Goal: Task Accomplishment & Management: Manage account settings

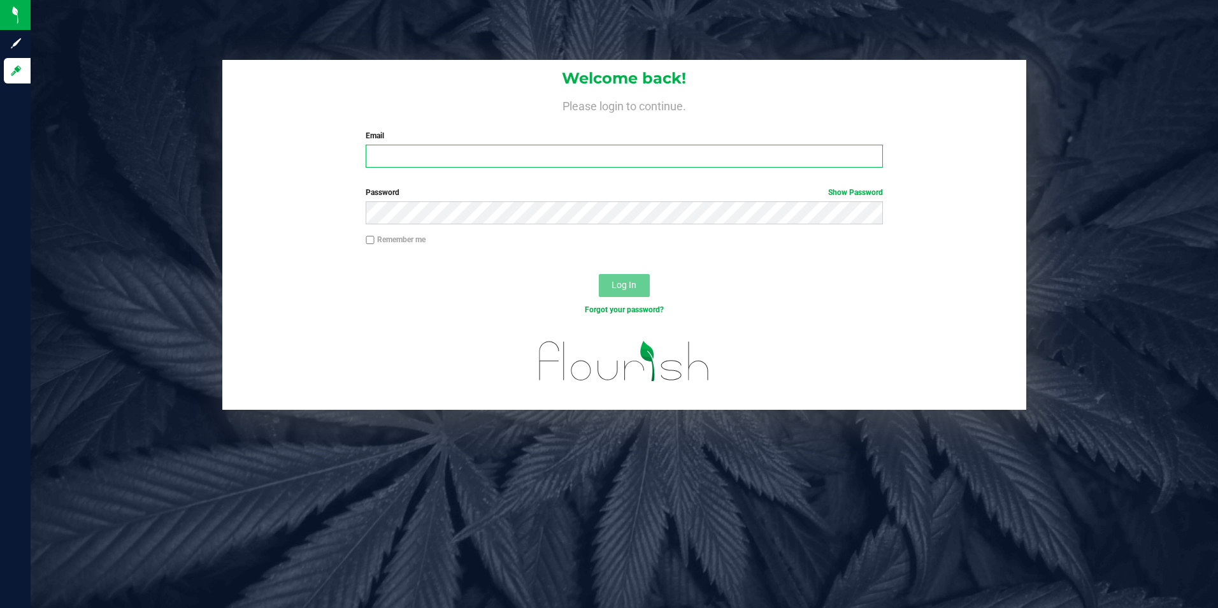
click at [489, 157] on input "Email" at bounding box center [624, 156] width 517 height 23
type input "[EMAIL_ADDRESS][DOMAIN_NAME]"
click at [599, 274] on button "Log In" at bounding box center [624, 285] width 51 height 23
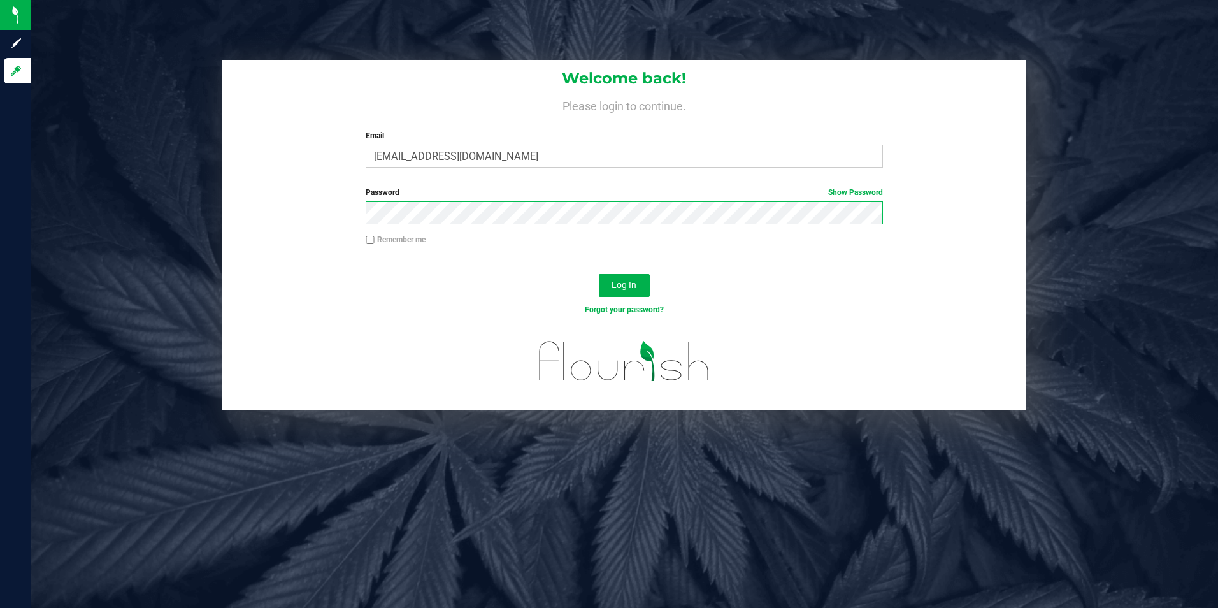
click at [599, 274] on button "Log In" at bounding box center [624, 285] width 51 height 23
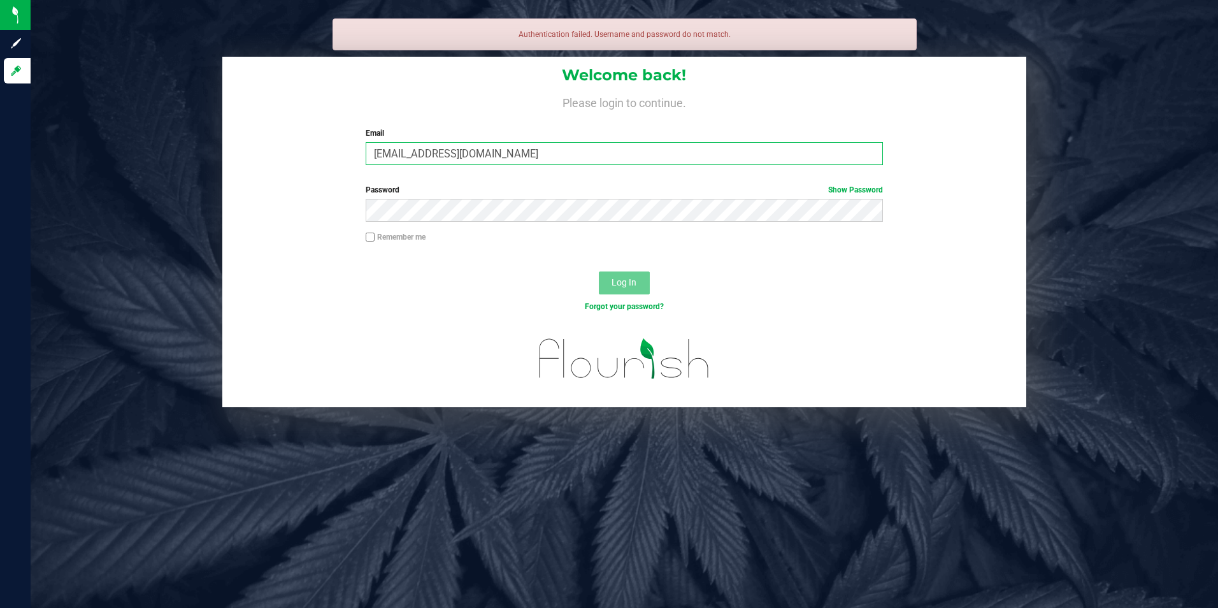
click at [540, 159] on input "[EMAIL_ADDRESS][DOMAIN_NAME]" at bounding box center [624, 153] width 517 height 23
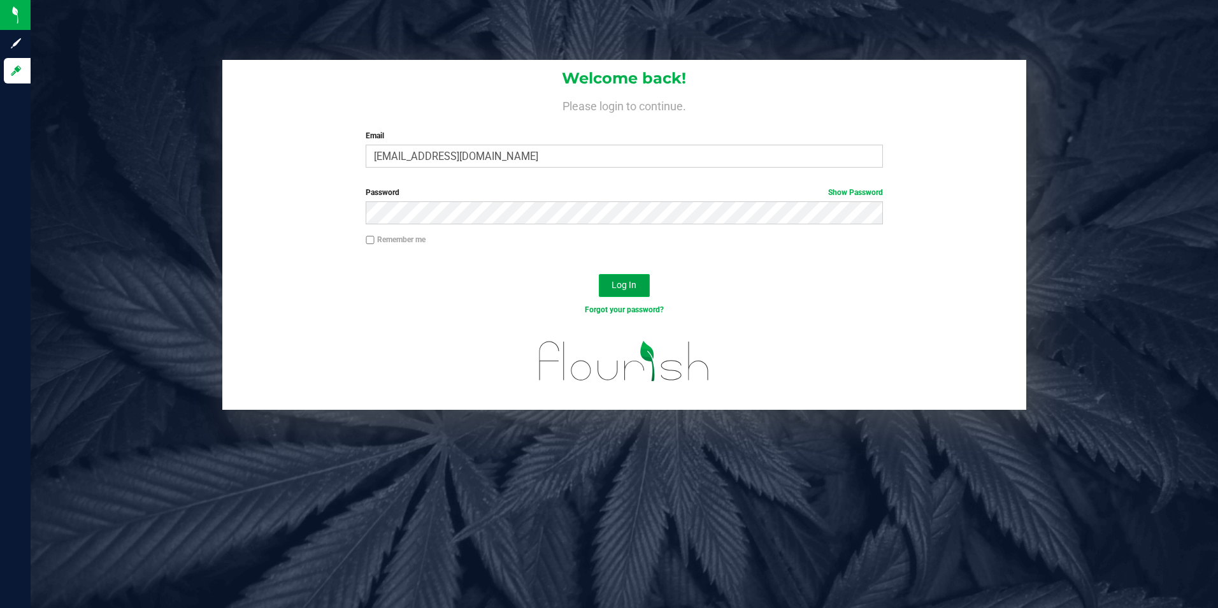
click at [617, 296] on button "Log In" at bounding box center [624, 285] width 51 height 23
click at [615, 143] on div "Email Required Please format your email correctly." at bounding box center [624, 149] width 536 height 38
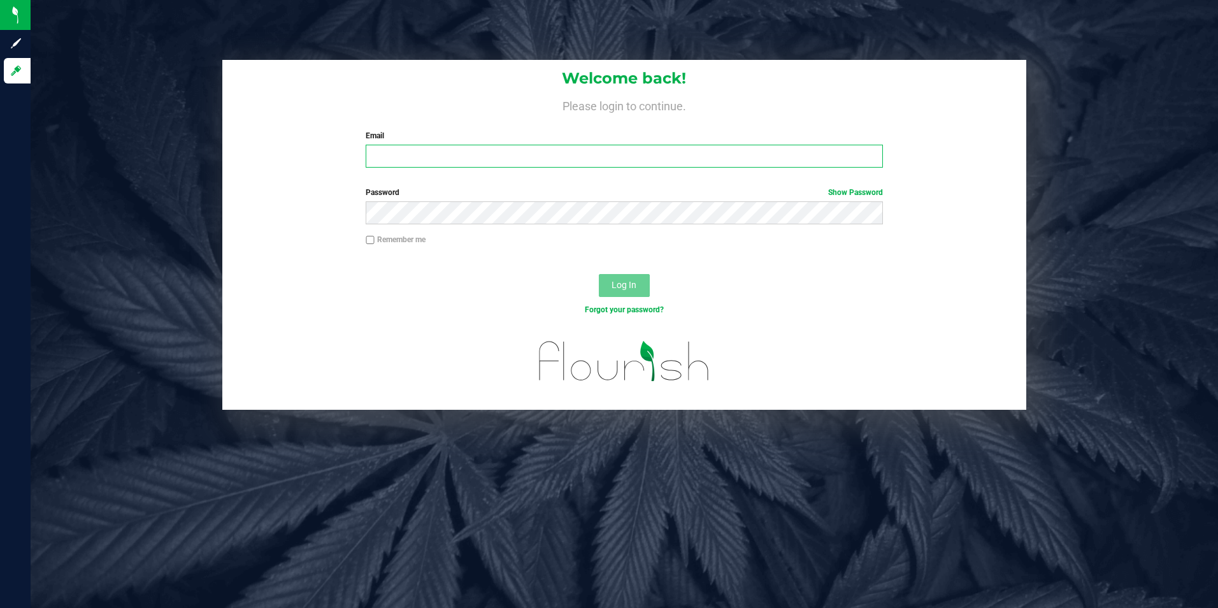
click at [615, 151] on input "Email" at bounding box center [624, 156] width 517 height 23
type input "[EMAIL_ADDRESS][DOMAIN_NAME]"
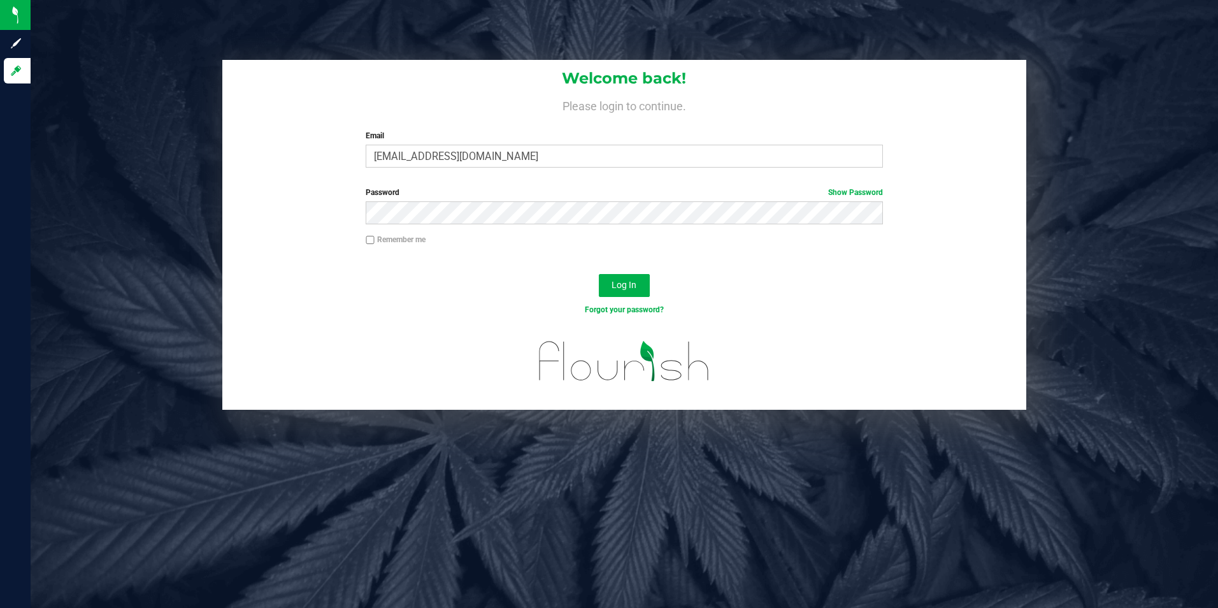
click at [671, 224] on div "Password Show Password" at bounding box center [624, 210] width 805 height 47
click at [880, 192] on link "Show Password" at bounding box center [855, 192] width 55 height 9
click at [617, 275] on button "Log In" at bounding box center [624, 285] width 51 height 23
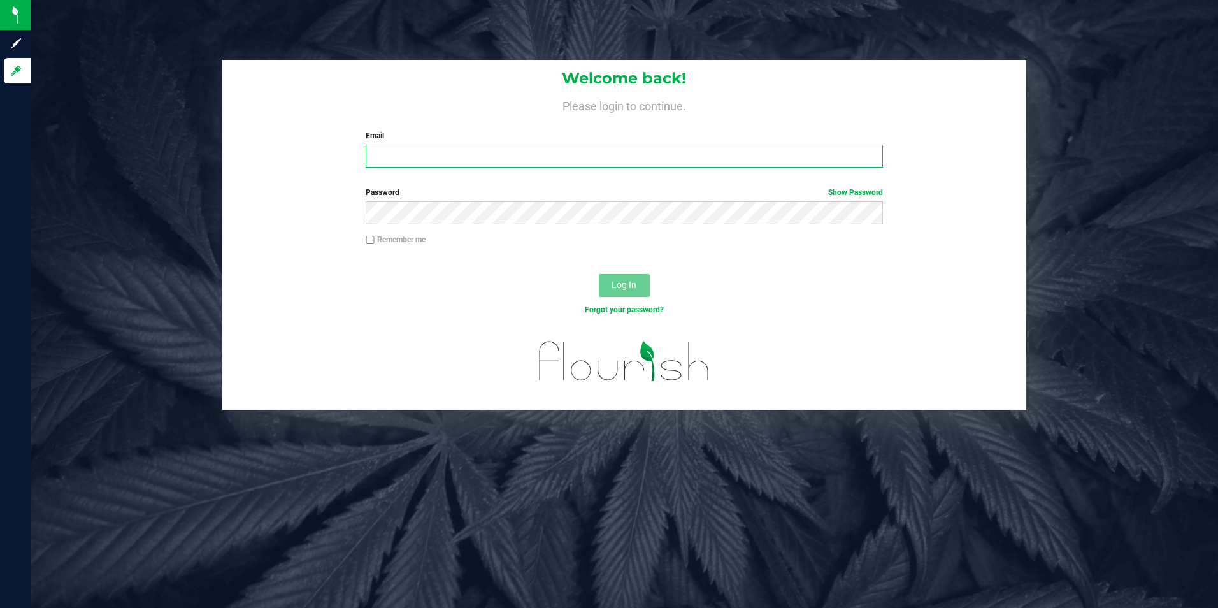
click at [405, 152] on input "Email" at bounding box center [624, 156] width 517 height 23
type input "[EMAIL_ADDRESS][DOMAIN_NAME]"
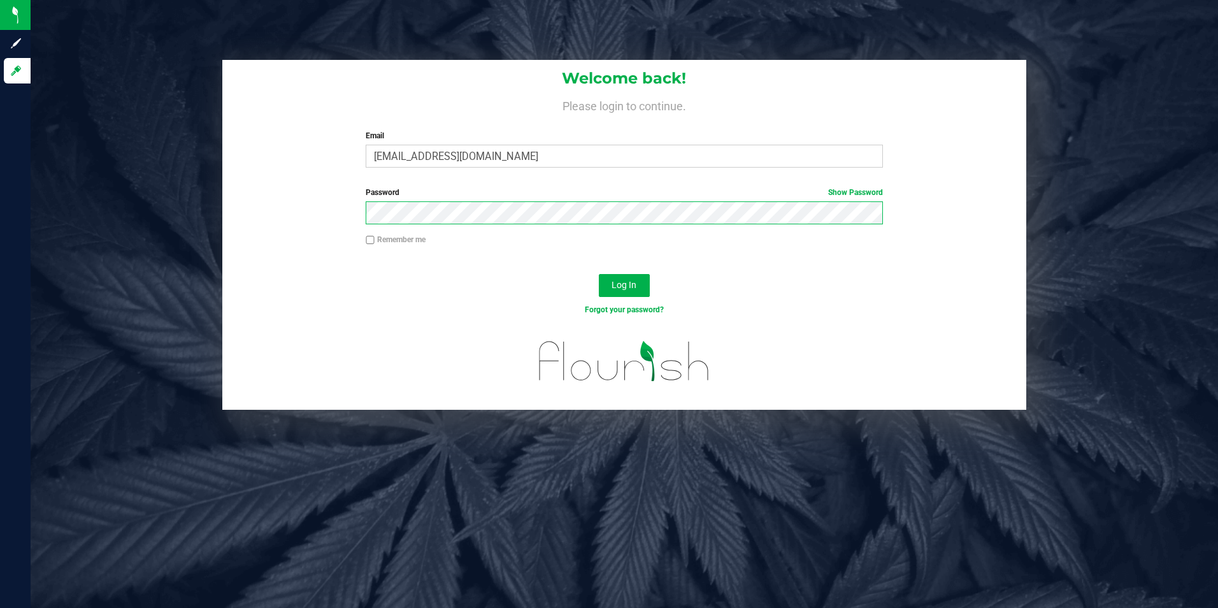
click at [599, 274] on button "Log In" at bounding box center [624, 285] width 51 height 23
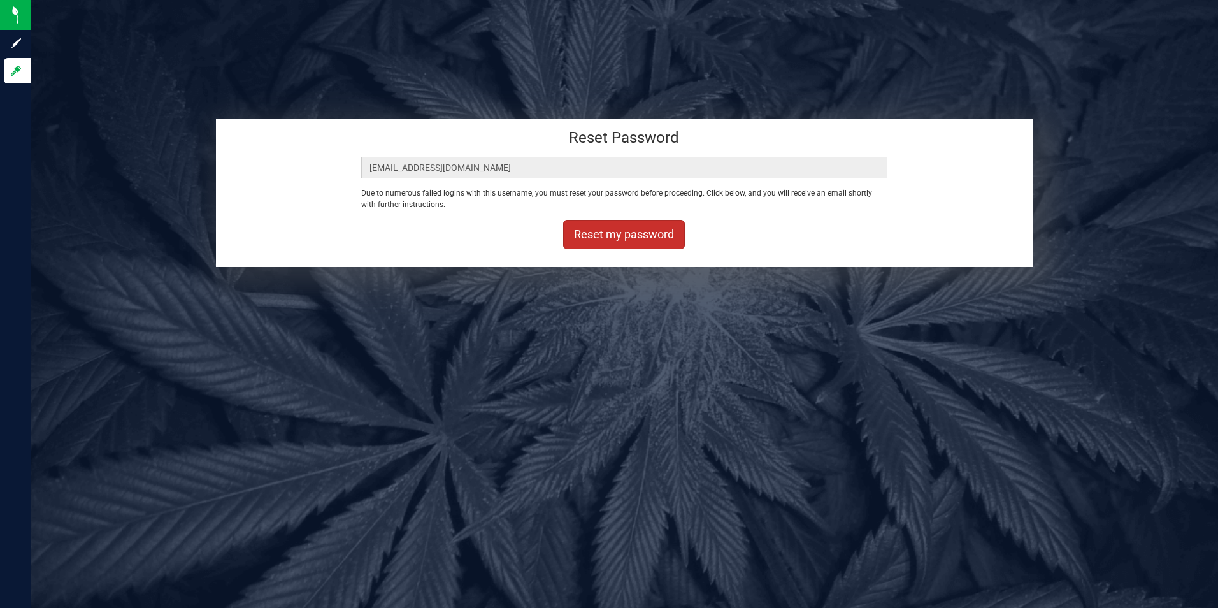
click at [605, 232] on button "Reset my password" at bounding box center [624, 234] width 122 height 29
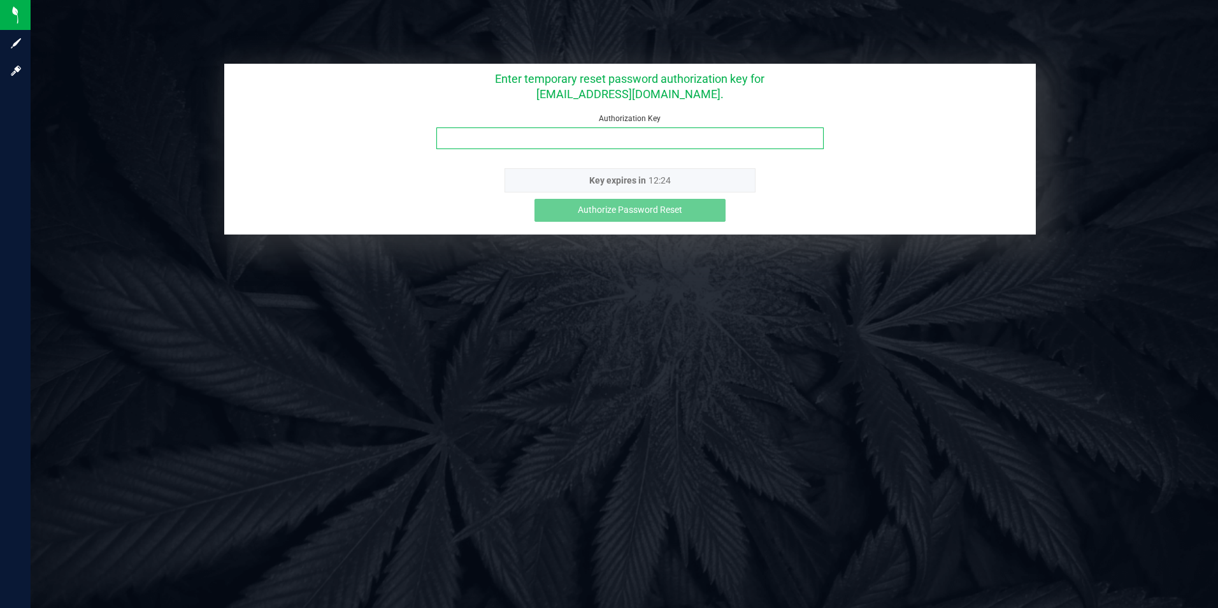
click at [568, 143] on input "Authorization Key" at bounding box center [629, 138] width 387 height 22
paste input "1z7rqur8"
click at [447, 138] on input "1z7rqur8" at bounding box center [629, 138] width 387 height 22
type input "1z7rqur8"
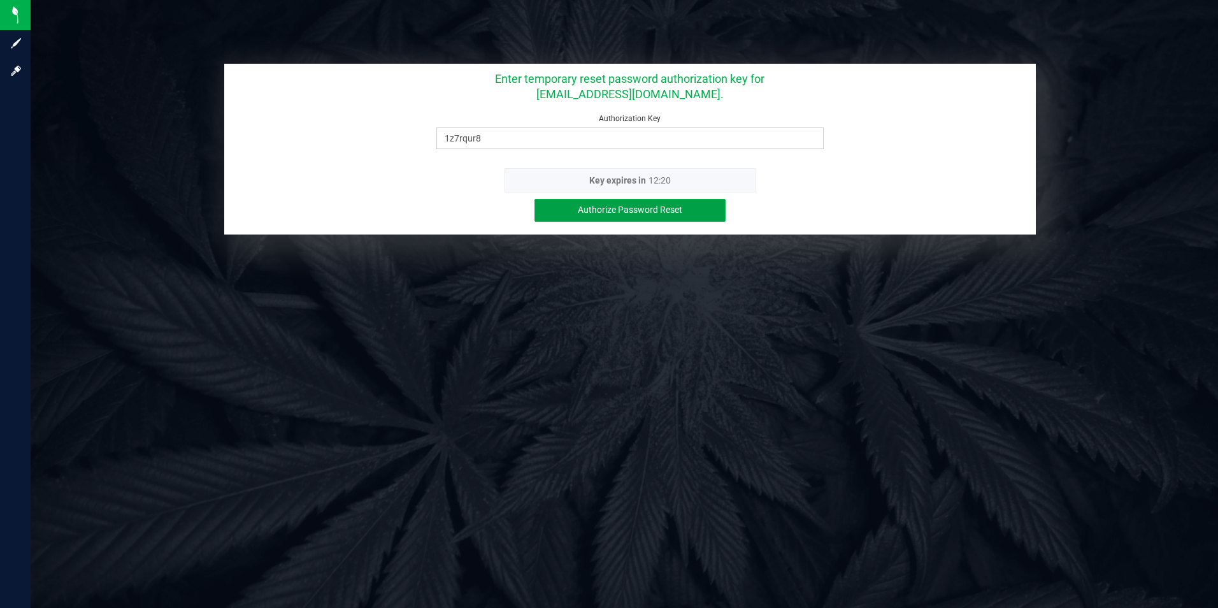
click at [594, 209] on span "Authorize Password Reset" at bounding box center [630, 209] width 104 height 10
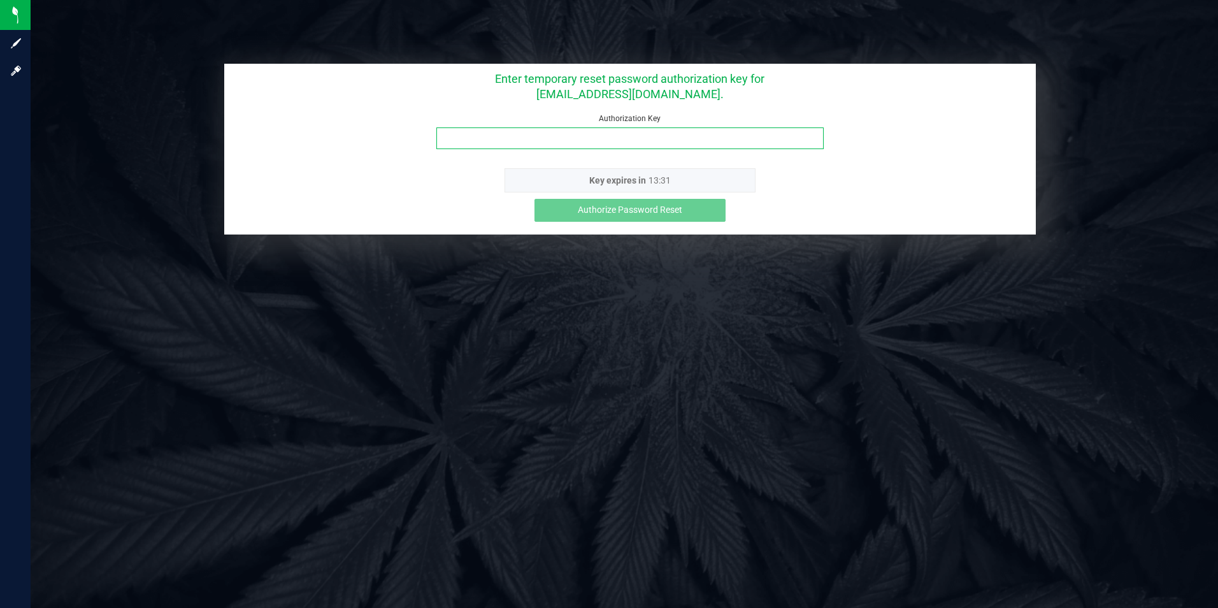
click at [563, 134] on input "Authorization Key" at bounding box center [629, 138] width 387 height 22
paste input "1z7rqur8"
click at [448, 136] on input "1z7rqur8" at bounding box center [629, 138] width 387 height 22
type input "1z7rqur8"
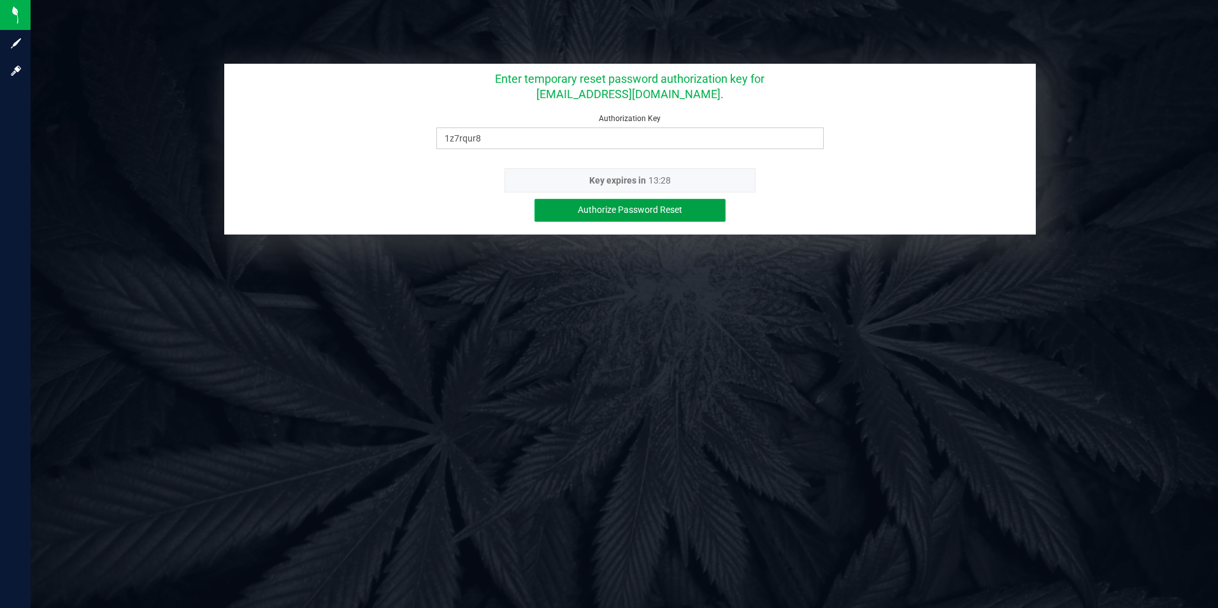
click at [631, 211] on span "Authorize Password Reset" at bounding box center [630, 209] width 104 height 10
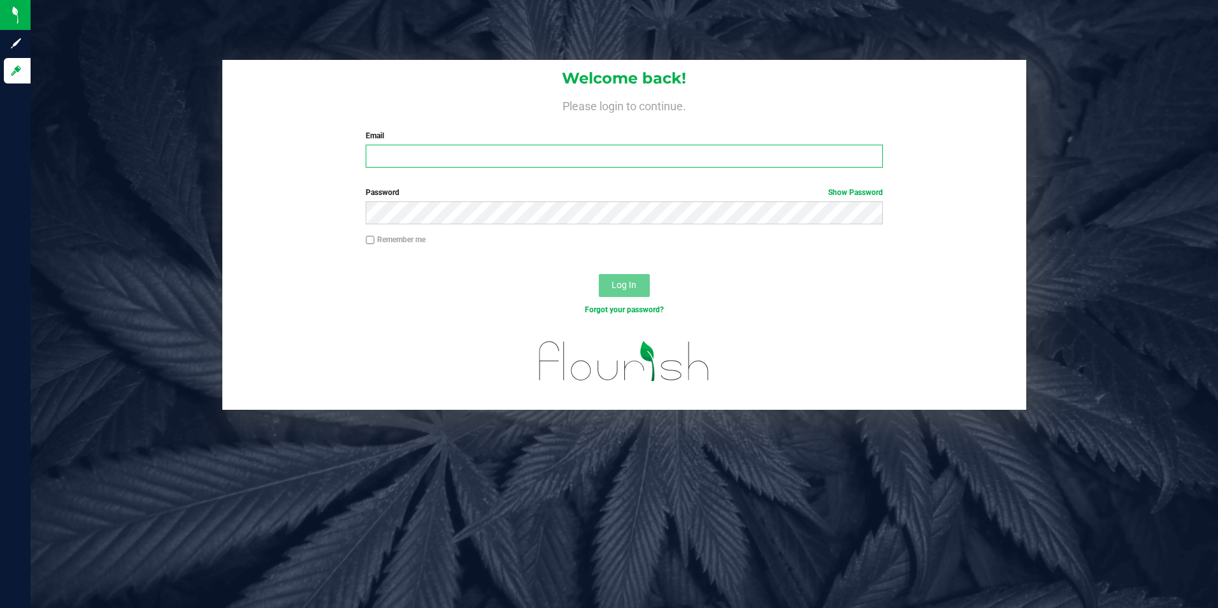
click at [503, 159] on input "Email" at bounding box center [624, 156] width 517 height 23
type input "[EMAIL_ADDRESS][DOMAIN_NAME]"
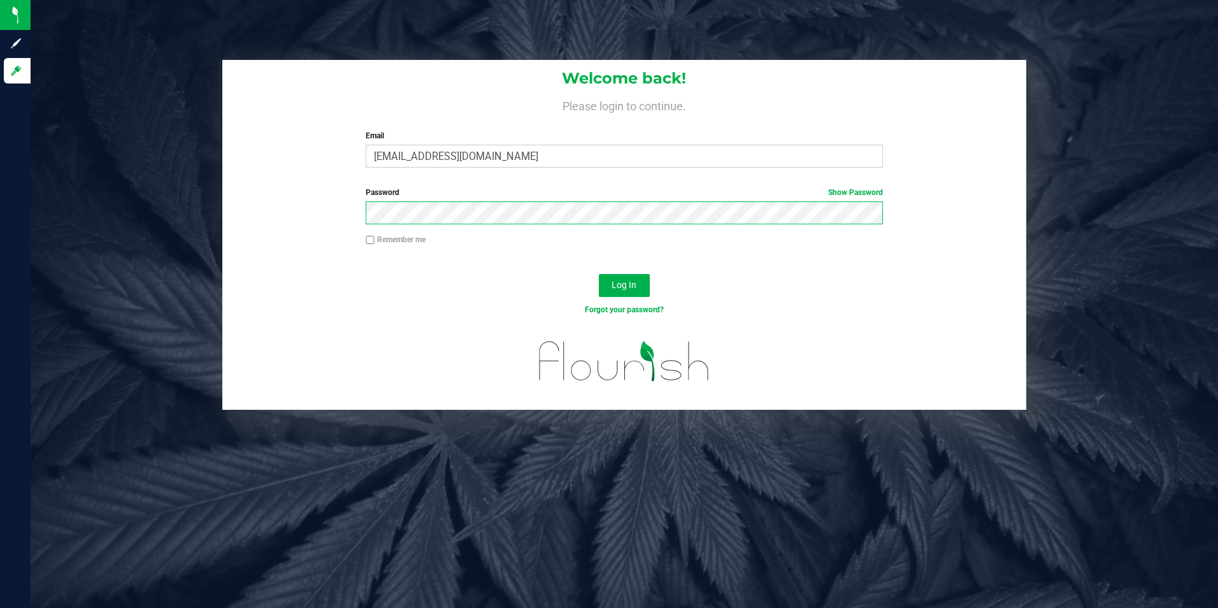
click at [599, 274] on button "Log In" at bounding box center [624, 285] width 51 height 23
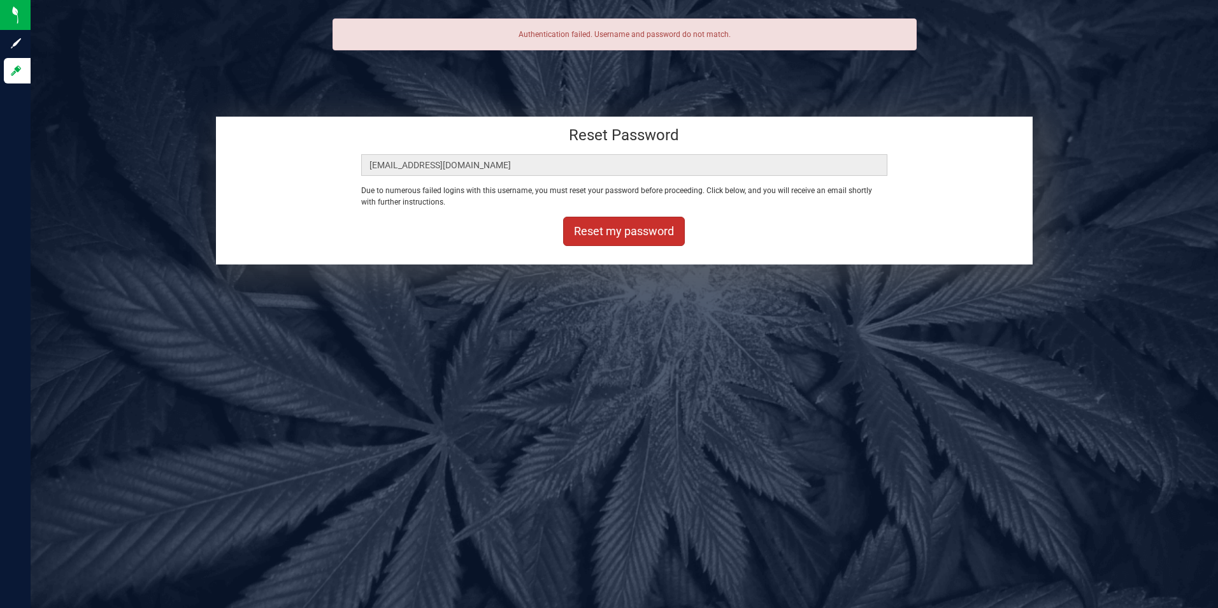
click at [623, 238] on button "Reset my password" at bounding box center [624, 231] width 122 height 29
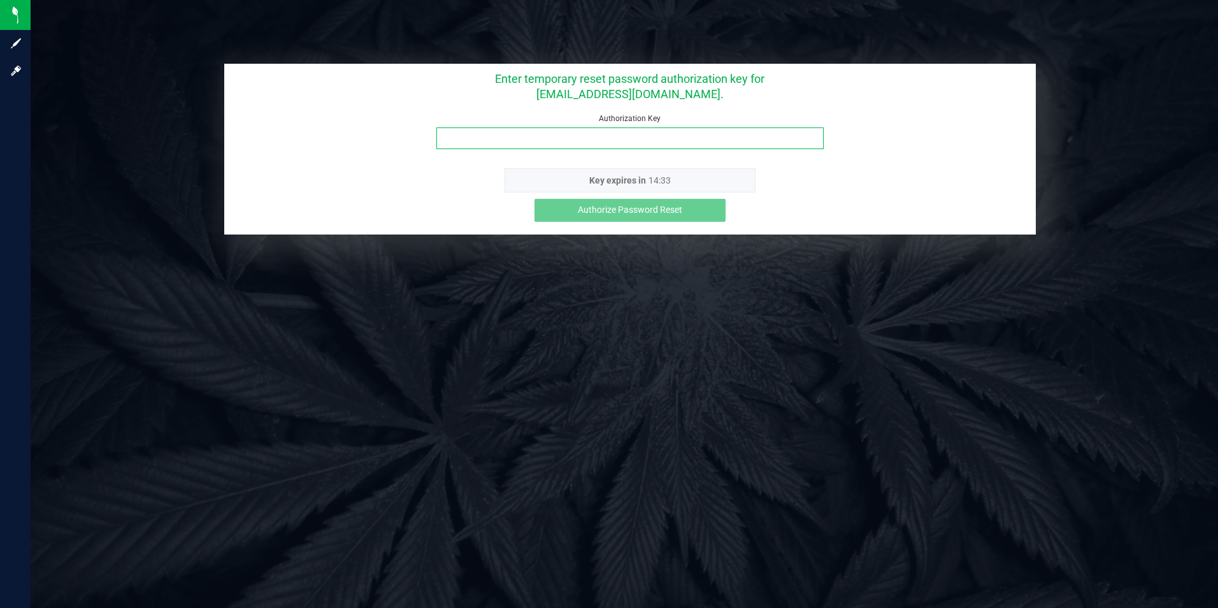
click at [589, 141] on input "Authorization Key" at bounding box center [629, 138] width 387 height 22
paste input "3j0x0fjd"
type input "3j0x0fjd"
drag, startPoint x: 478, startPoint y: 138, endPoint x: 420, endPoint y: 141, distance: 58.0
click at [420, 141] on div "Authorization Key 3j0x0fjd" at bounding box center [630, 136] width 812 height 46
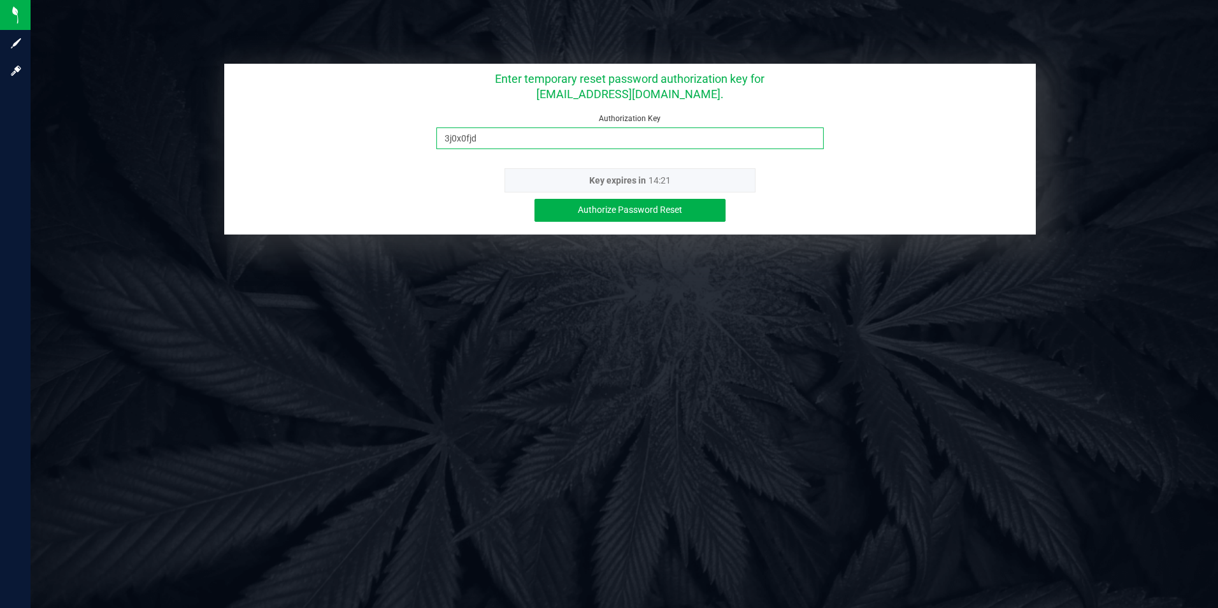
type input "3j0x0fjd"
click at [599, 208] on span "Authorize Password Reset" at bounding box center [630, 209] width 104 height 10
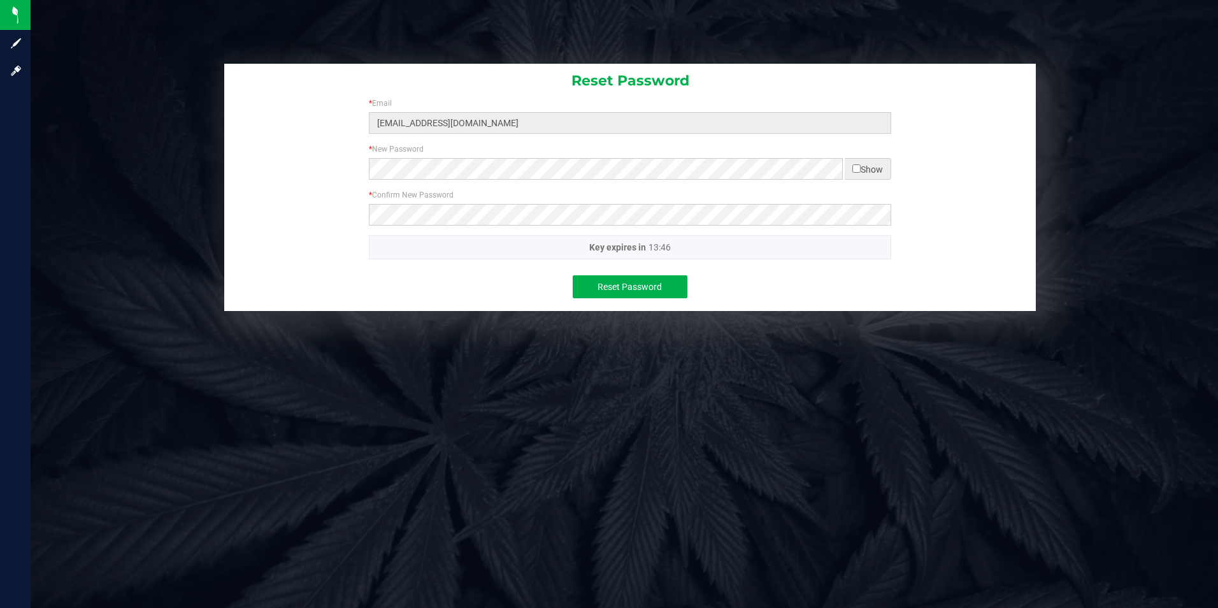
click at [856, 164] on input "checkbox" at bounding box center [856, 168] width 8 height 8
checkbox input "true"
click at [615, 279] on button "Reset Password" at bounding box center [630, 286] width 115 height 23
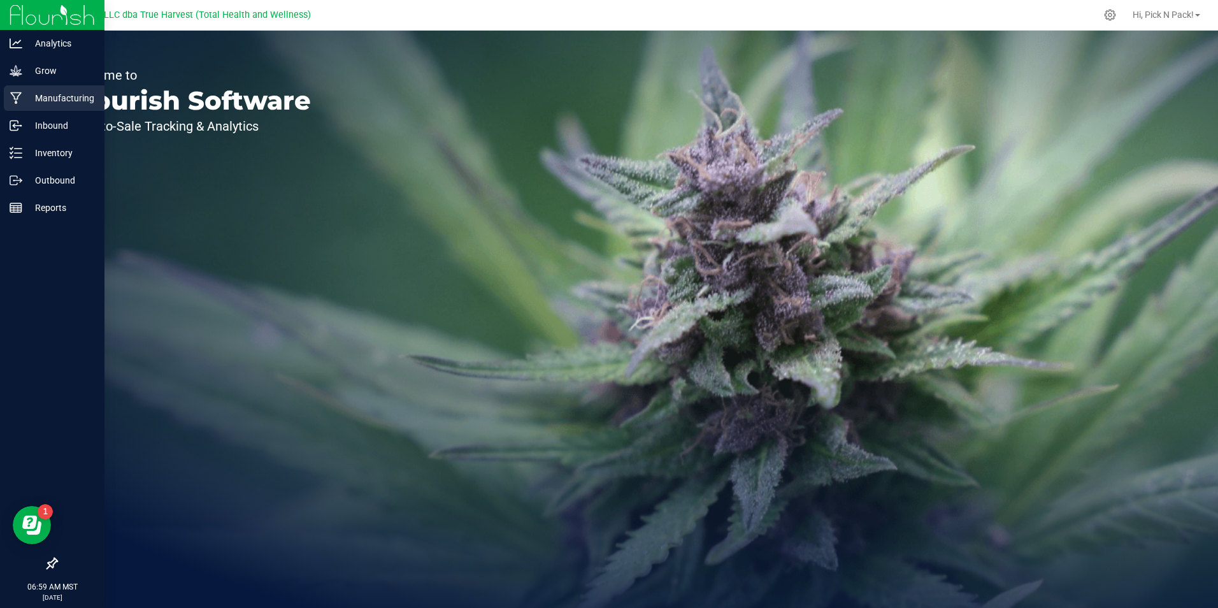
click at [59, 105] on p "Manufacturing" at bounding box center [60, 97] width 76 height 15
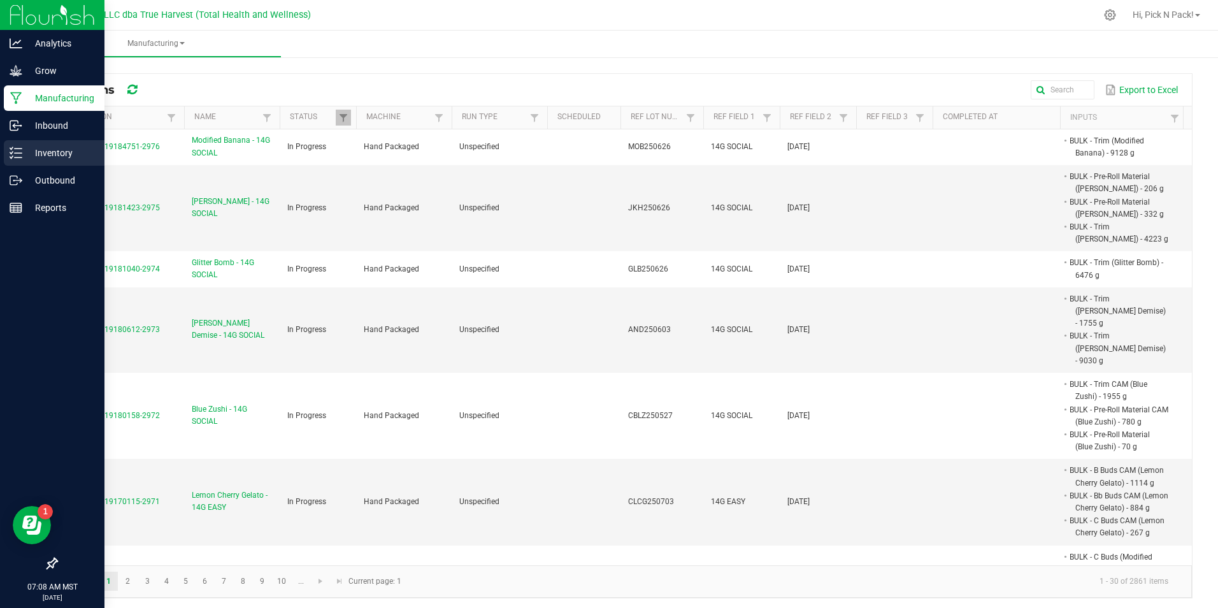
click at [52, 152] on p "Inventory" at bounding box center [60, 152] width 76 height 15
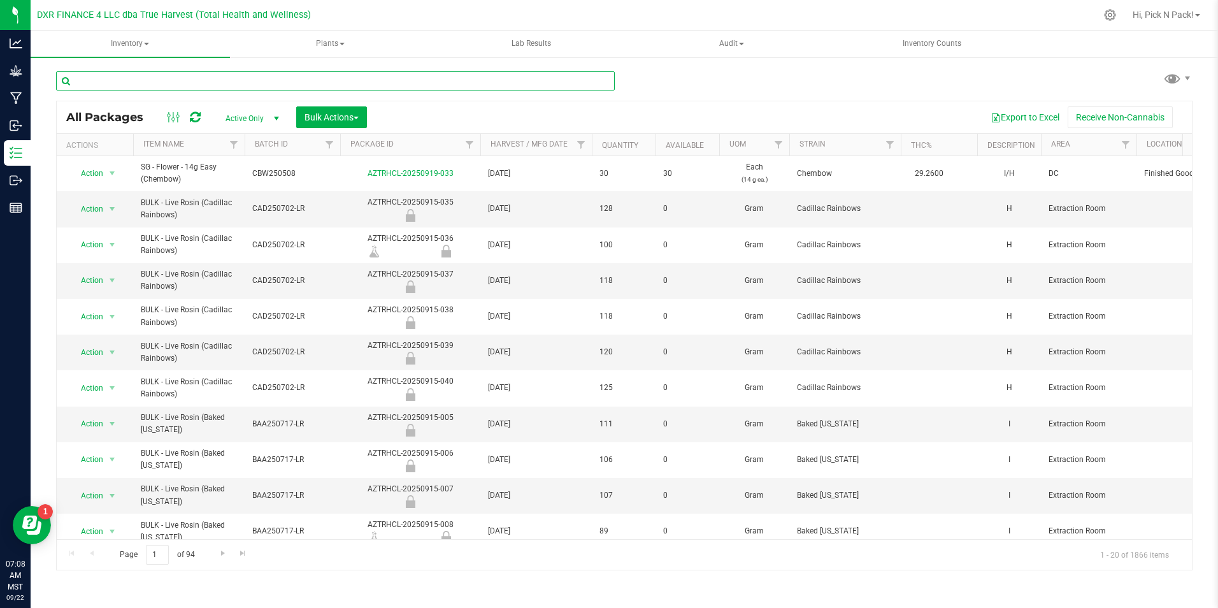
click at [300, 80] on input "text" at bounding box center [335, 80] width 559 height 19
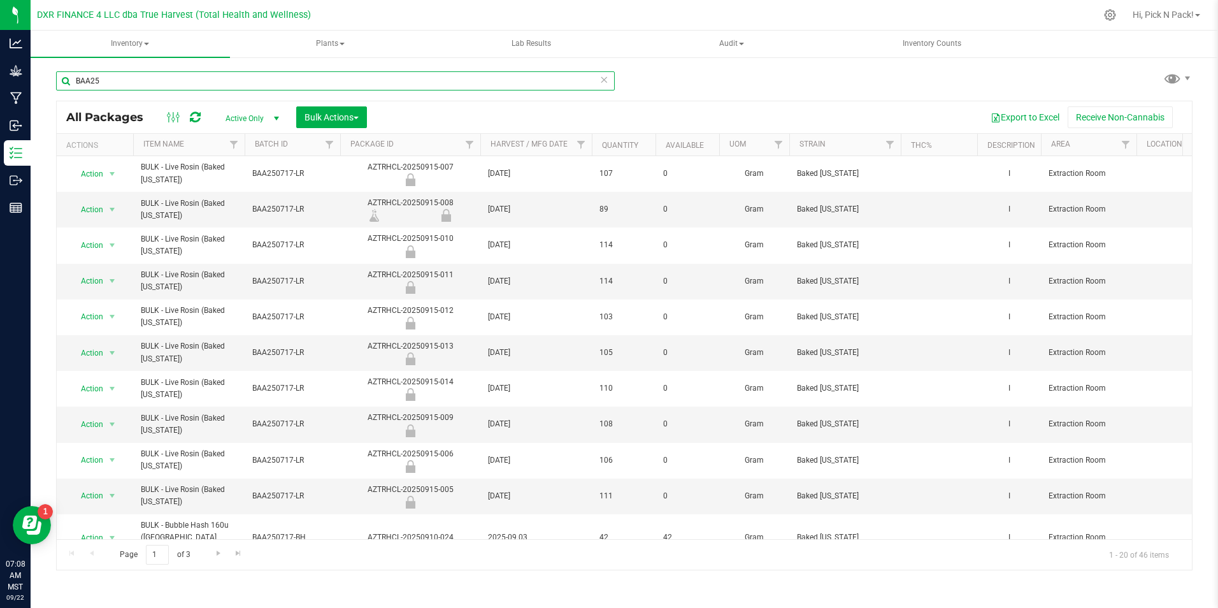
type input "BAA25"
drag, startPoint x: 309, startPoint y: 210, endPoint x: 235, endPoint y: 211, distance: 73.9
copy tr "BAA250717-LR"
